Goal: Navigation & Orientation: Find specific page/section

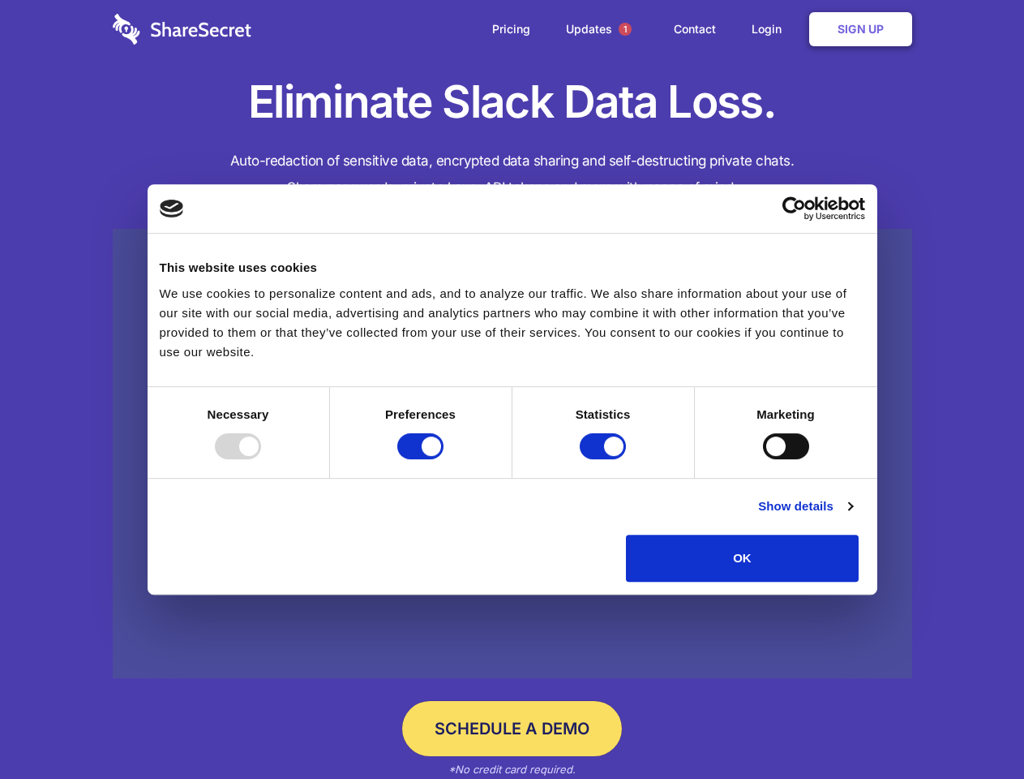
click at [261, 459] on div at bounding box center [238, 446] width 46 height 26
click at [444, 459] on input "Preferences" at bounding box center [420, 446] width 46 height 26
checkbox input "false"
click at [605, 459] on input "Statistics" at bounding box center [603, 446] width 46 height 26
checkbox input "false"
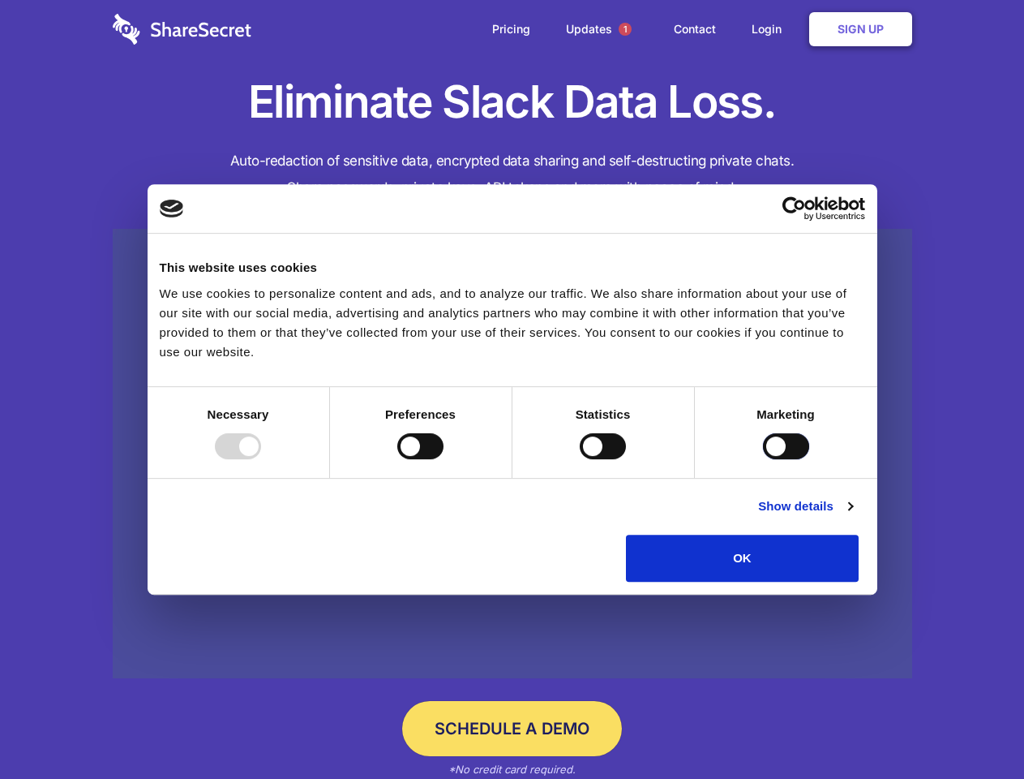
click at [763, 459] on input "Marketing" at bounding box center [786, 446] width 46 height 26
checkbox input "true"
click at [853, 516] on link "Show details" at bounding box center [805, 505] width 94 height 19
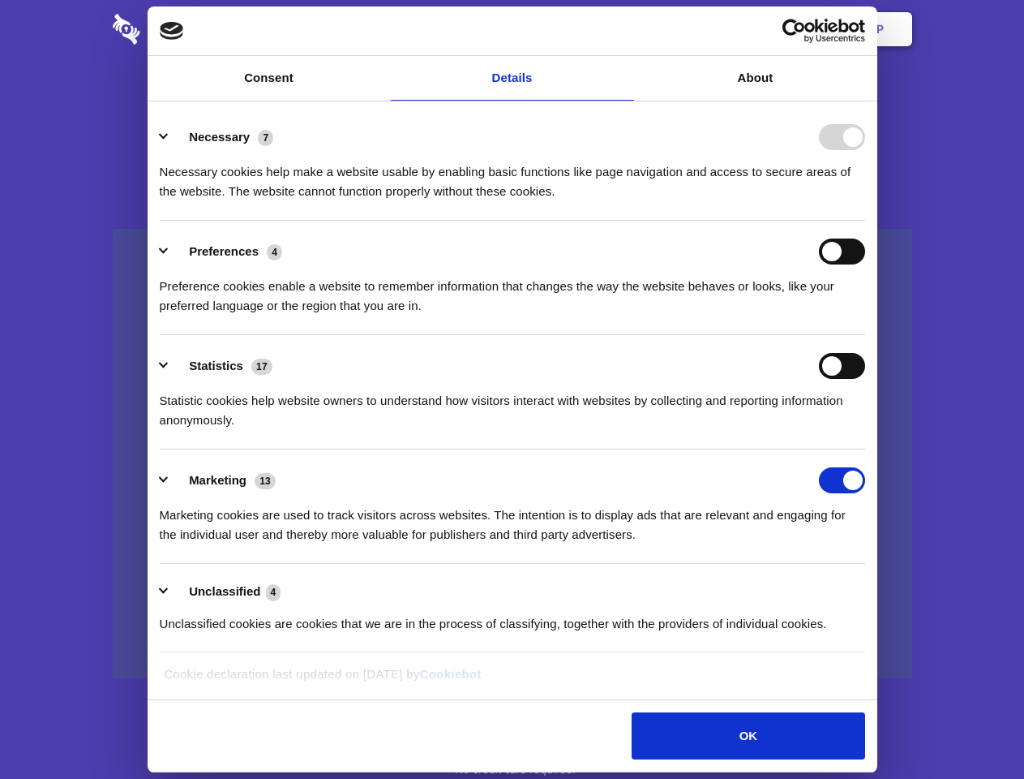
click at [873, 587] on ul "Necessary 7 Necessary cookies help make a website usable by enabling basic func…" at bounding box center [512, 379] width 721 height 547
click at [625, 29] on span "1" at bounding box center [625, 29] width 13 height 13
